Goal: Transaction & Acquisition: Book appointment/travel/reservation

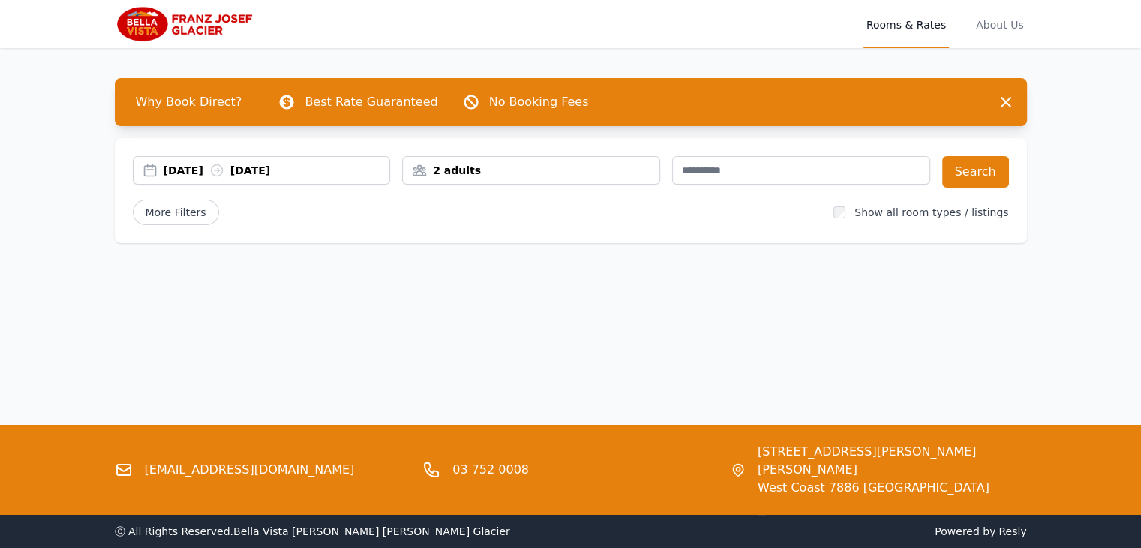
click at [196, 168] on div "[DATE] [DATE]" at bounding box center [277, 170] width 227 height 15
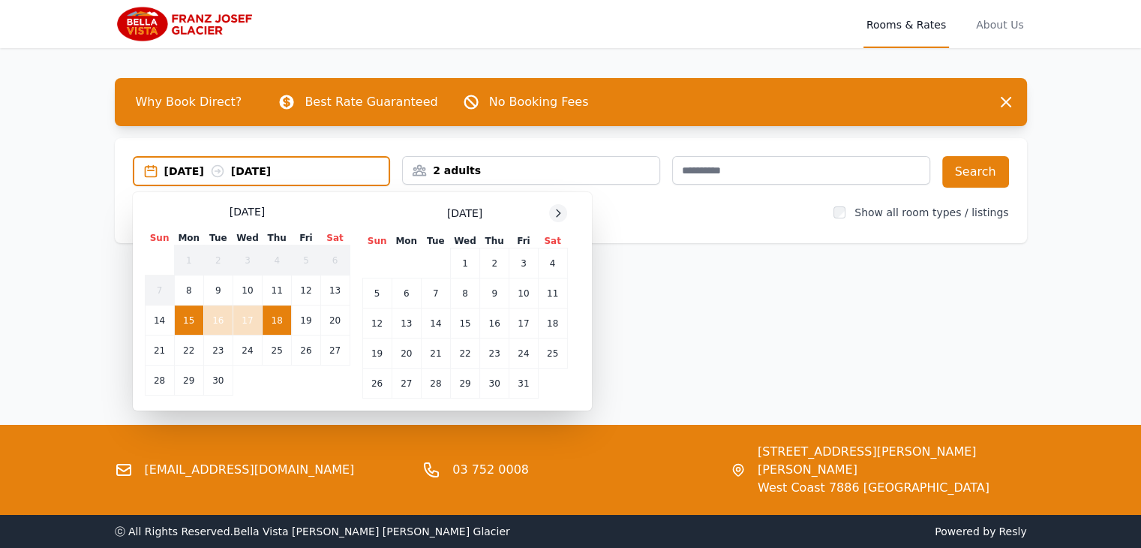
click at [564, 205] on span at bounding box center [558, 213] width 18 height 18
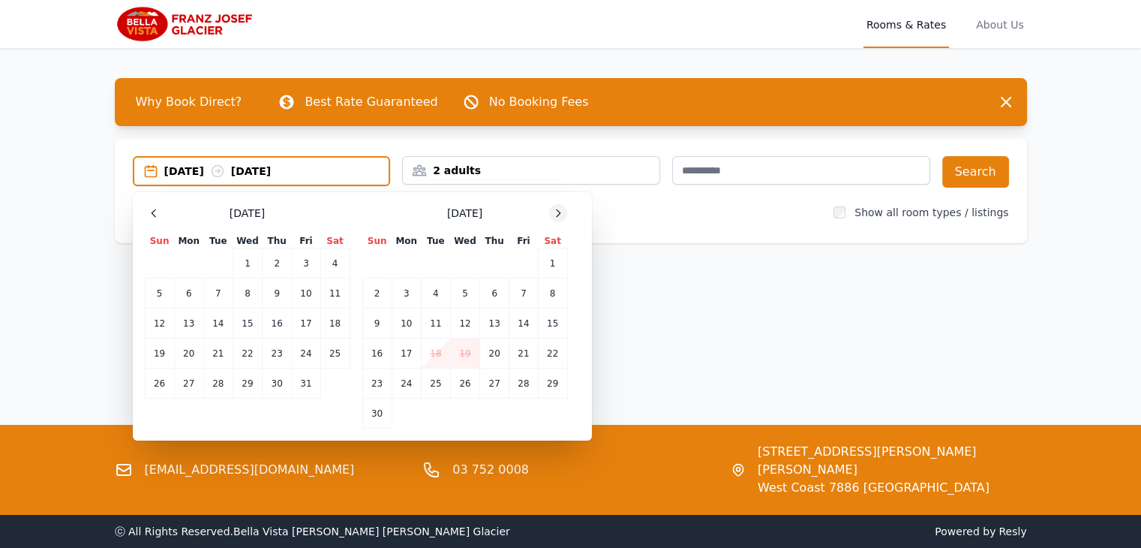
click at [564, 205] on span at bounding box center [558, 213] width 18 height 18
click at [443, 345] on td "23" at bounding box center [435, 353] width 29 height 30
click at [491, 353] on td "25" at bounding box center [494, 353] width 29 height 30
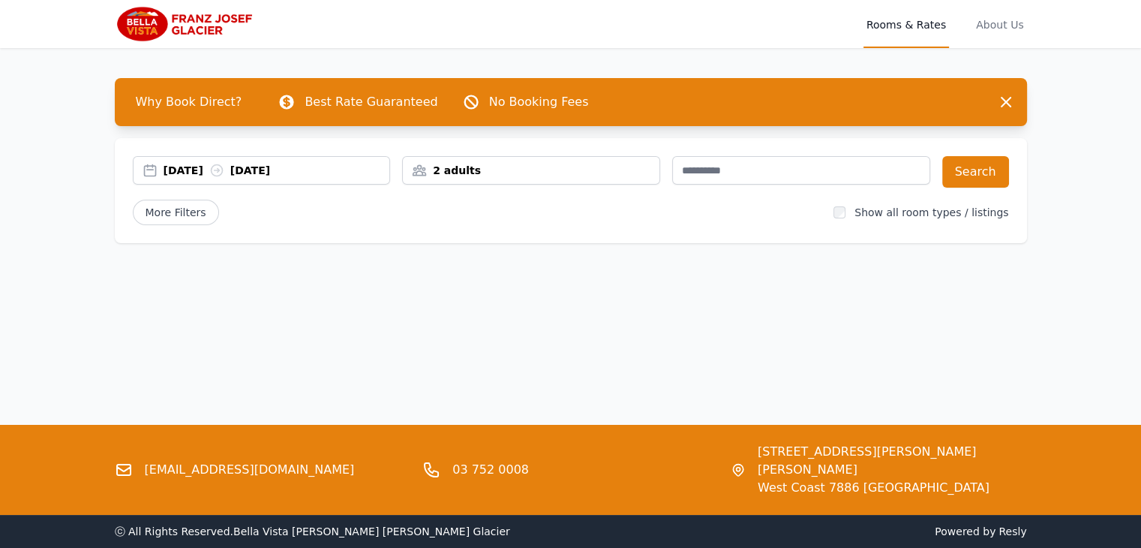
click at [614, 171] on div "2 adults" at bounding box center [531, 170] width 257 height 15
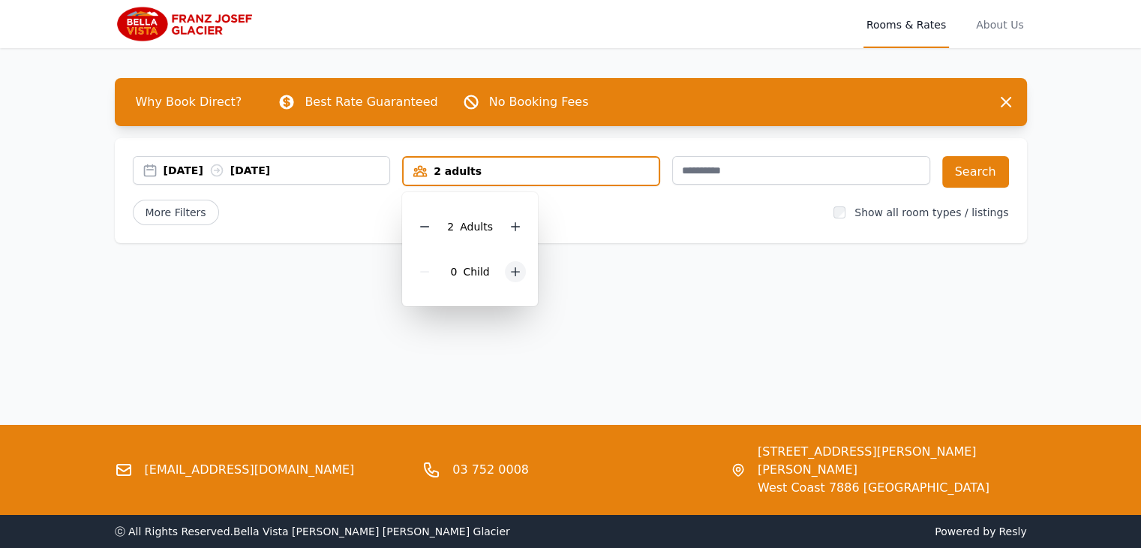
click at [510, 270] on icon at bounding box center [515, 272] width 12 height 12
click at [678, 257] on div "Why Book Direct? Best Rate Guaranteed No Booking Fees Dismiss Dismiss [DATE] [D…" at bounding box center [571, 166] width 960 height 237
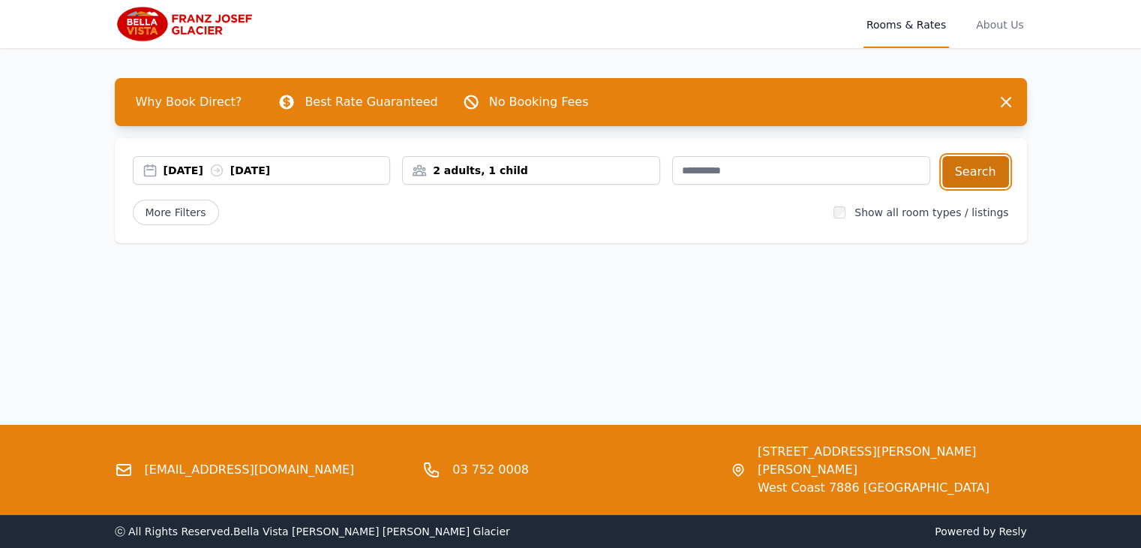
click at [981, 167] on button "Search" at bounding box center [975, 172] width 67 height 32
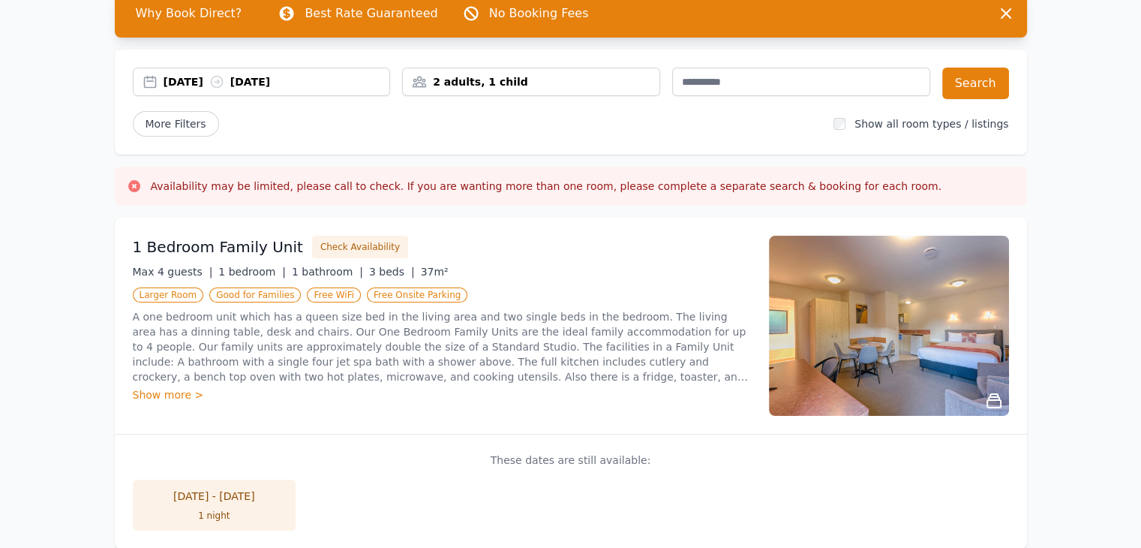
scroll to position [90, 0]
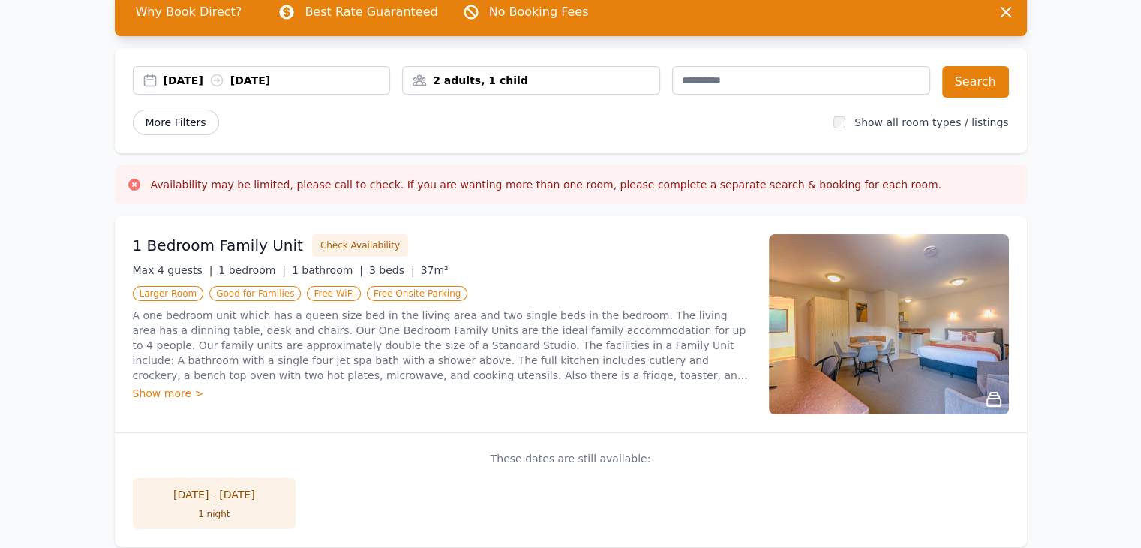
click at [173, 115] on span "More Filters" at bounding box center [176, 123] width 86 height 26
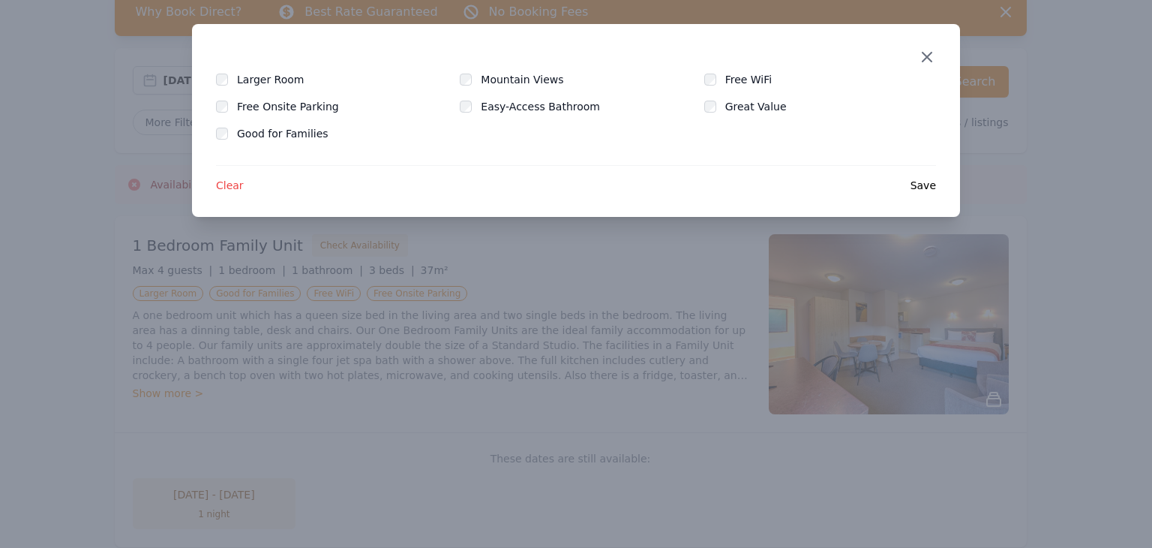
click at [924, 59] on icon "button" at bounding box center [927, 57] width 9 height 9
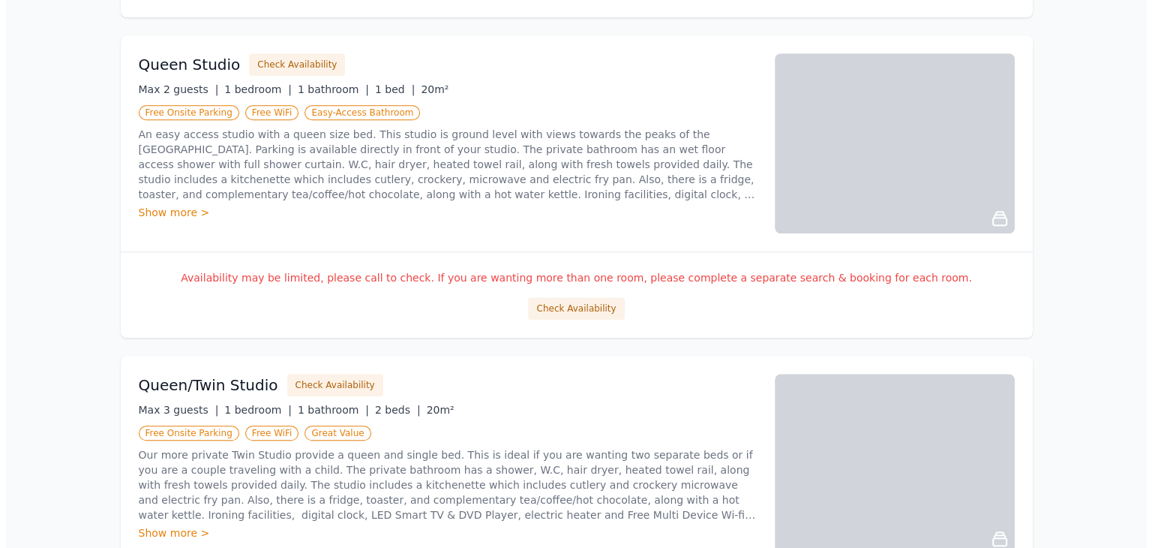
scroll to position [1230, 0]
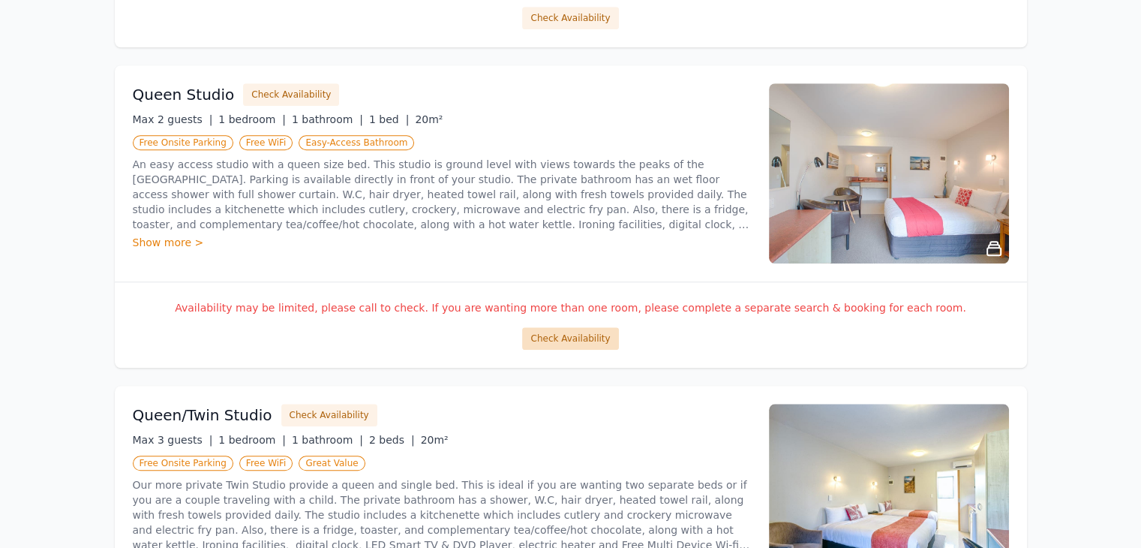
click at [560, 330] on button "Check Availability" at bounding box center [570, 338] width 96 height 23
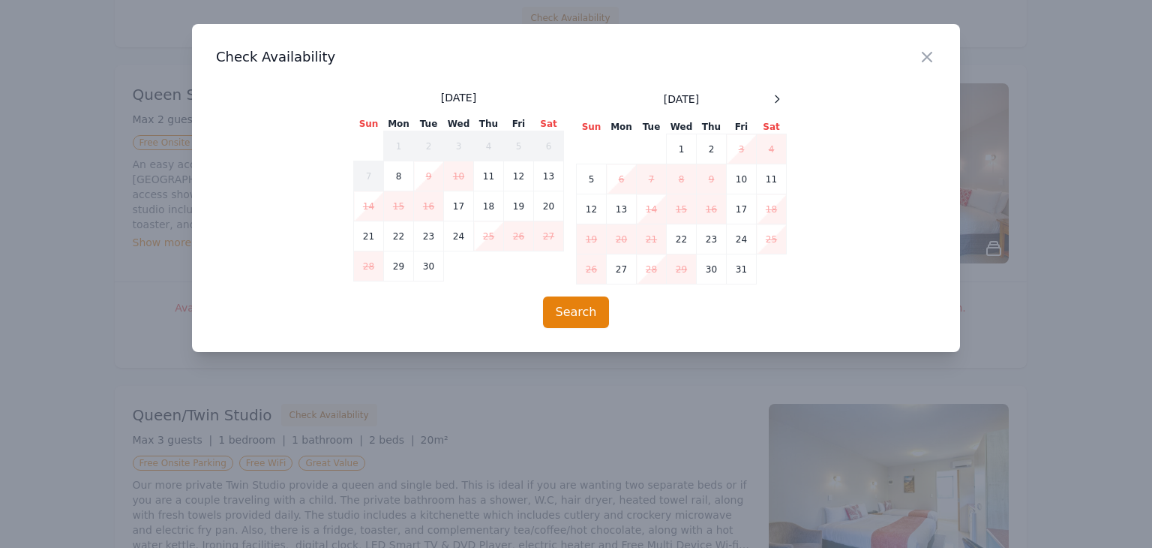
click at [774, 88] on div "Close Check Availability [DATE] Sun Mon Tue Wed Thu Fri Sat 1 2 3 4 5 6 7 8 9 1…" at bounding box center [576, 188] width 768 height 328
click at [777, 101] on icon at bounding box center [777, 99] width 12 height 12
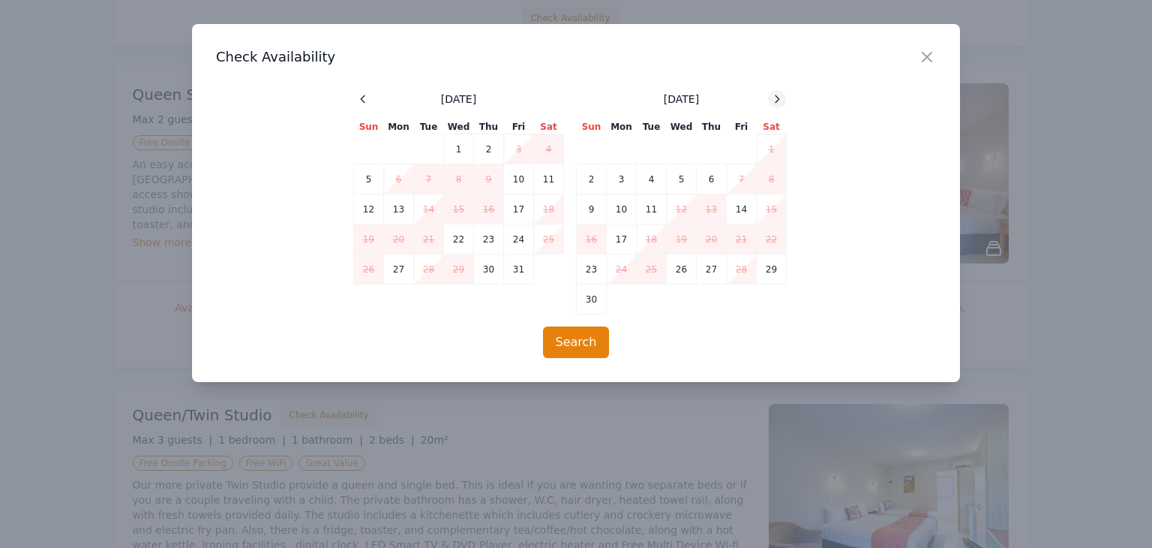
click at [777, 101] on icon at bounding box center [777, 99] width 12 height 12
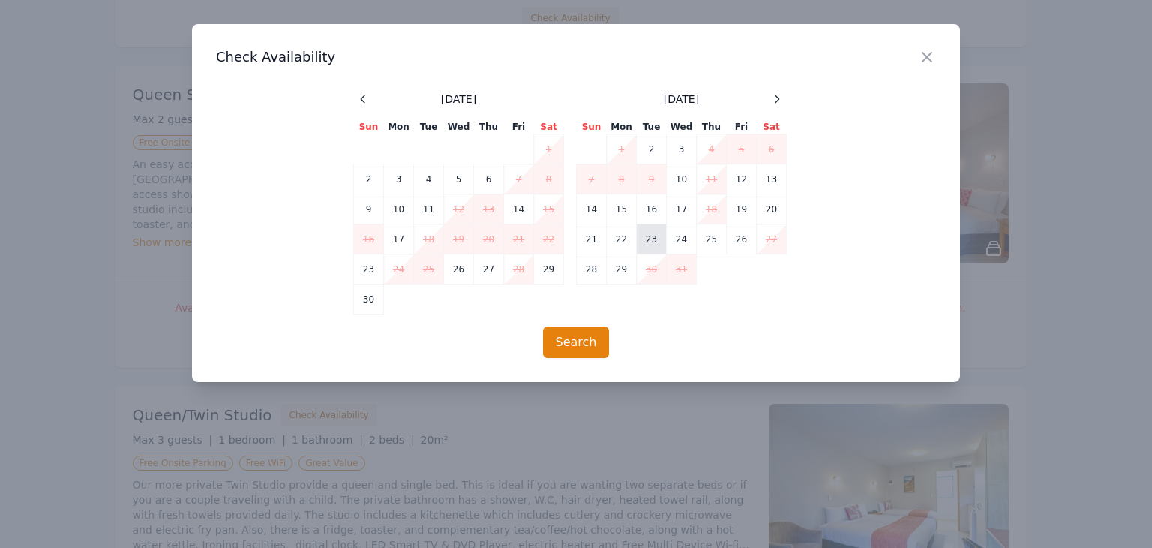
click at [646, 241] on td "23" at bounding box center [652, 239] width 30 height 30
click at [707, 239] on td "25" at bounding box center [712, 239] width 30 height 30
click at [587, 334] on button "Search" at bounding box center [576, 342] width 67 height 32
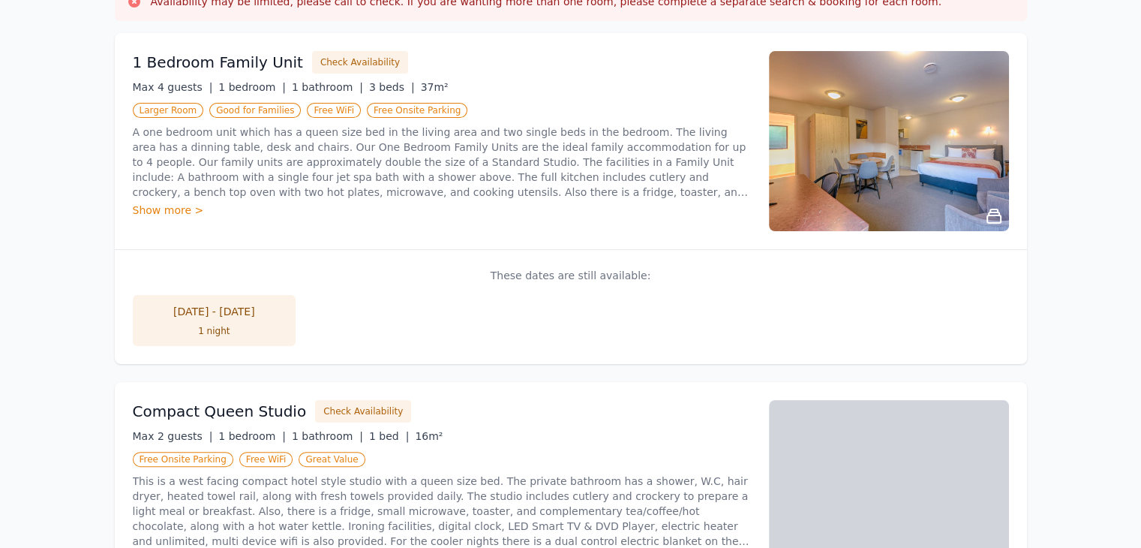
scroll to position [254, 0]
